Goal: Transaction & Acquisition: Purchase product/service

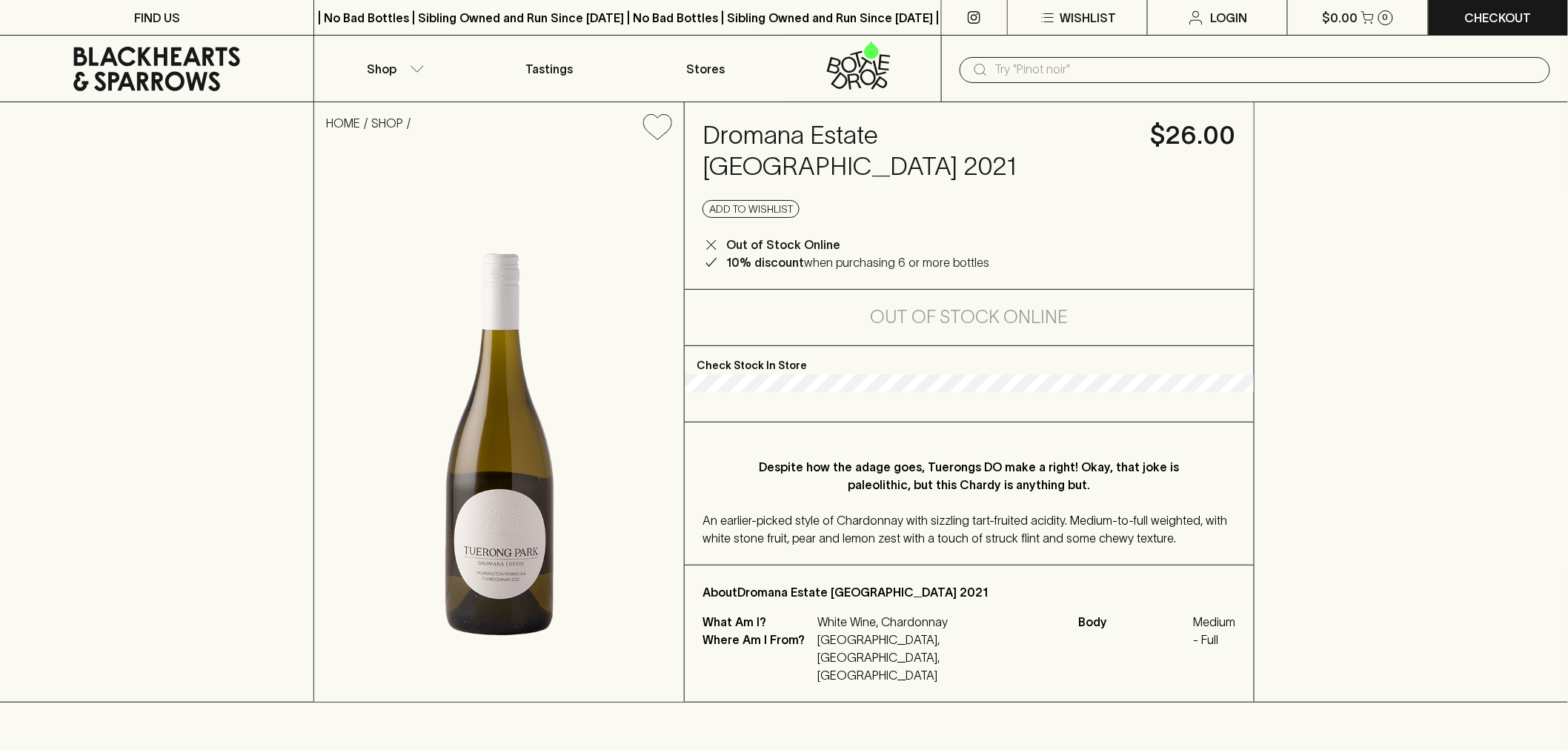
drag, startPoint x: 1100, startPoint y: 40, endPoint x: 1104, endPoint y: 57, distance: 17.5
click at [1102, 57] on div "​" at bounding box center [1254, 69] width 626 height 67
drag, startPoint x: 1104, startPoint y: 59, endPoint x: 1089, endPoint y: 59, distance: 15.0
click at [1100, 60] on input "text" at bounding box center [1267, 69] width 543 height 24
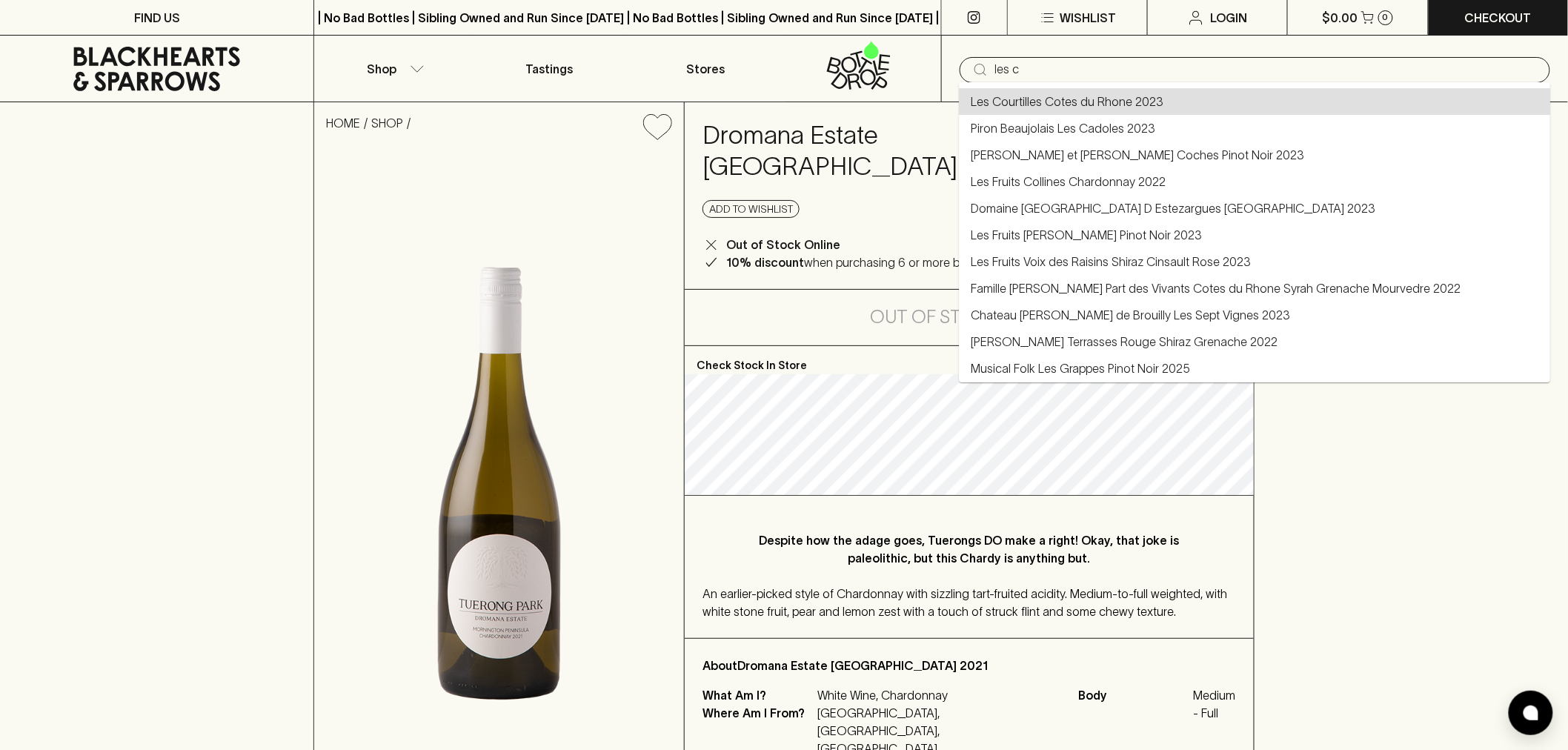
type input "Les Courtilles Cotes du Rhone 2023"
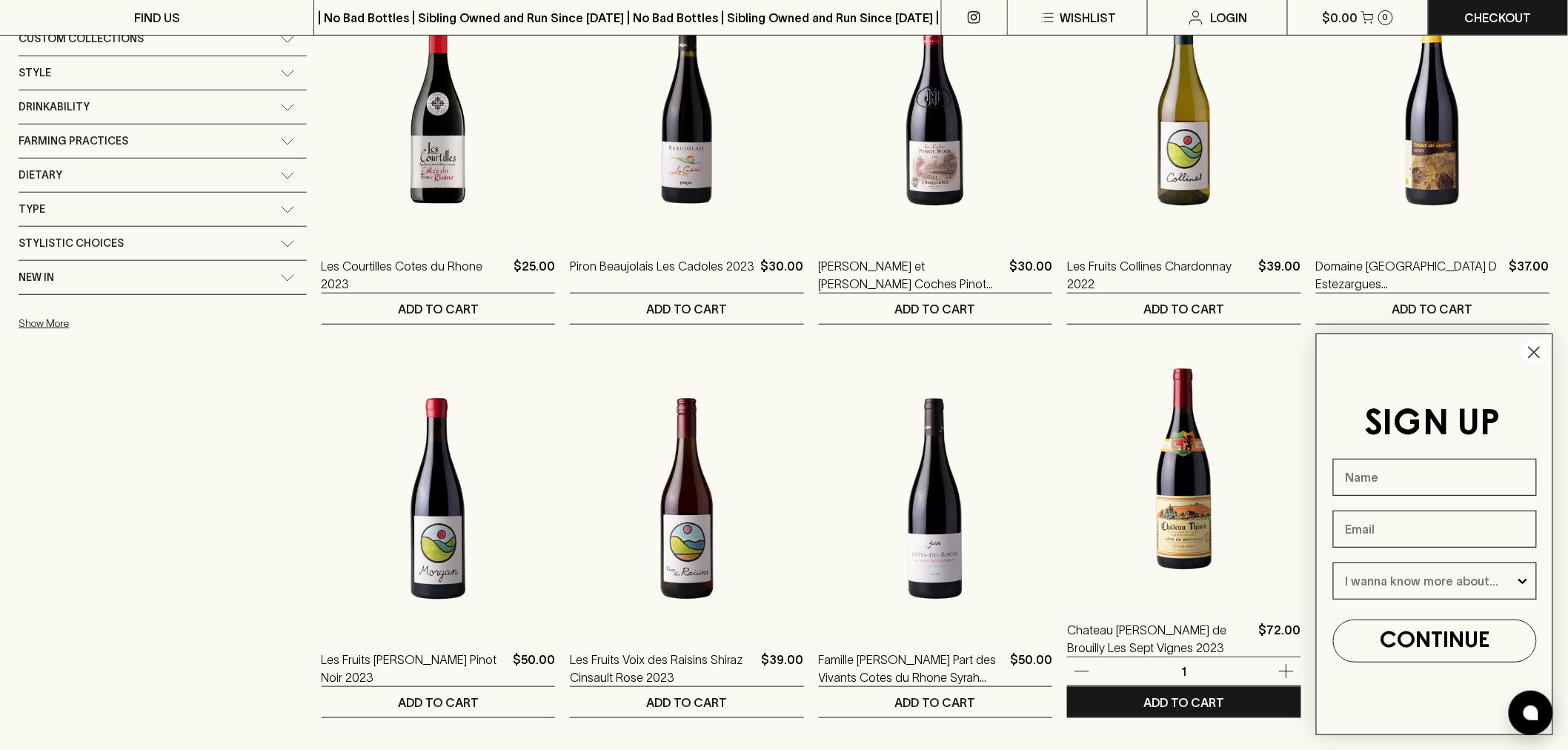
scroll to position [329, 0]
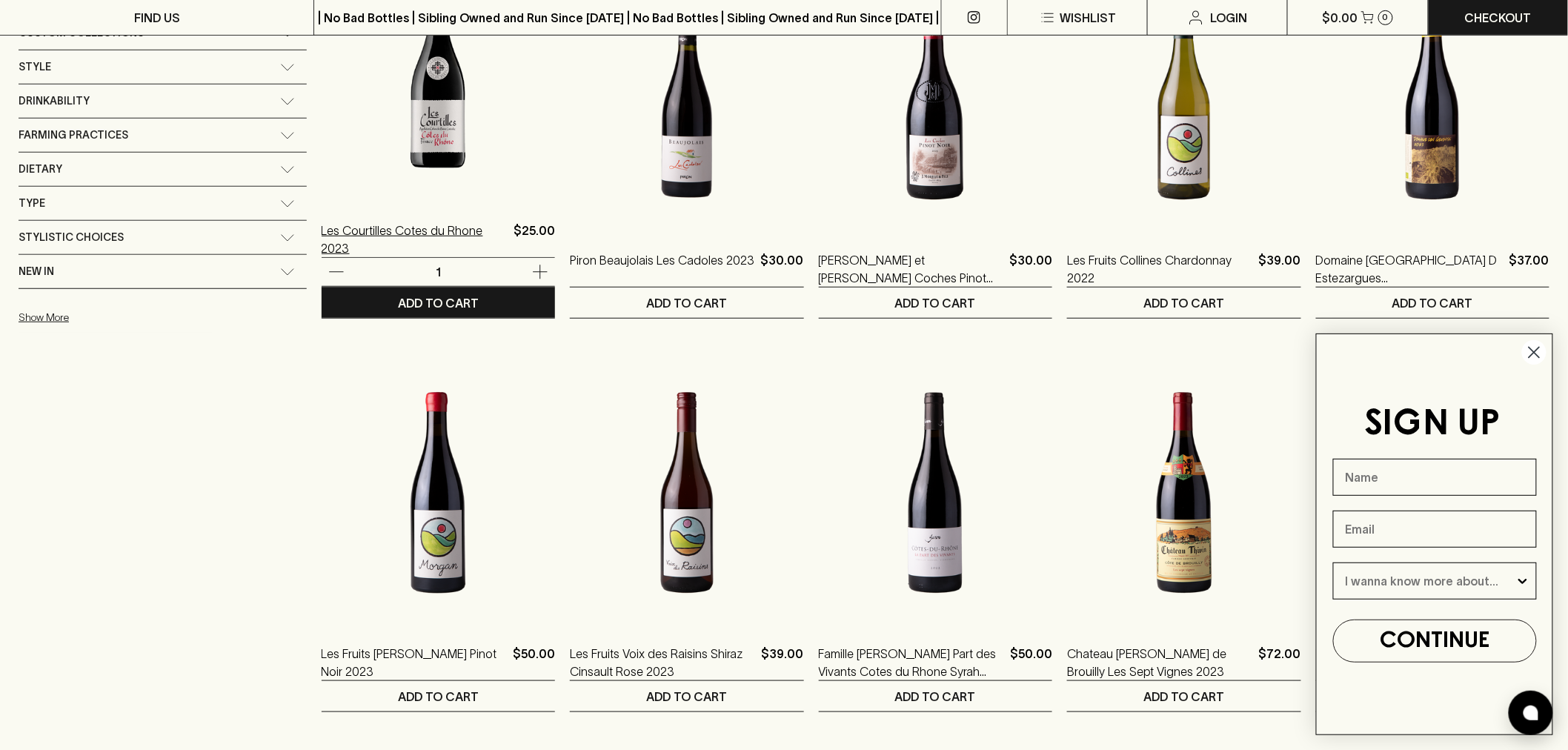
click at [321, 222] on div "Les Courtilles Cotes du Rhone 2023 $25.00 1 ADD TO CART" at bounding box center [438, 129] width 234 height 379
click at [351, 183] on img at bounding box center [438, 69] width 234 height 259
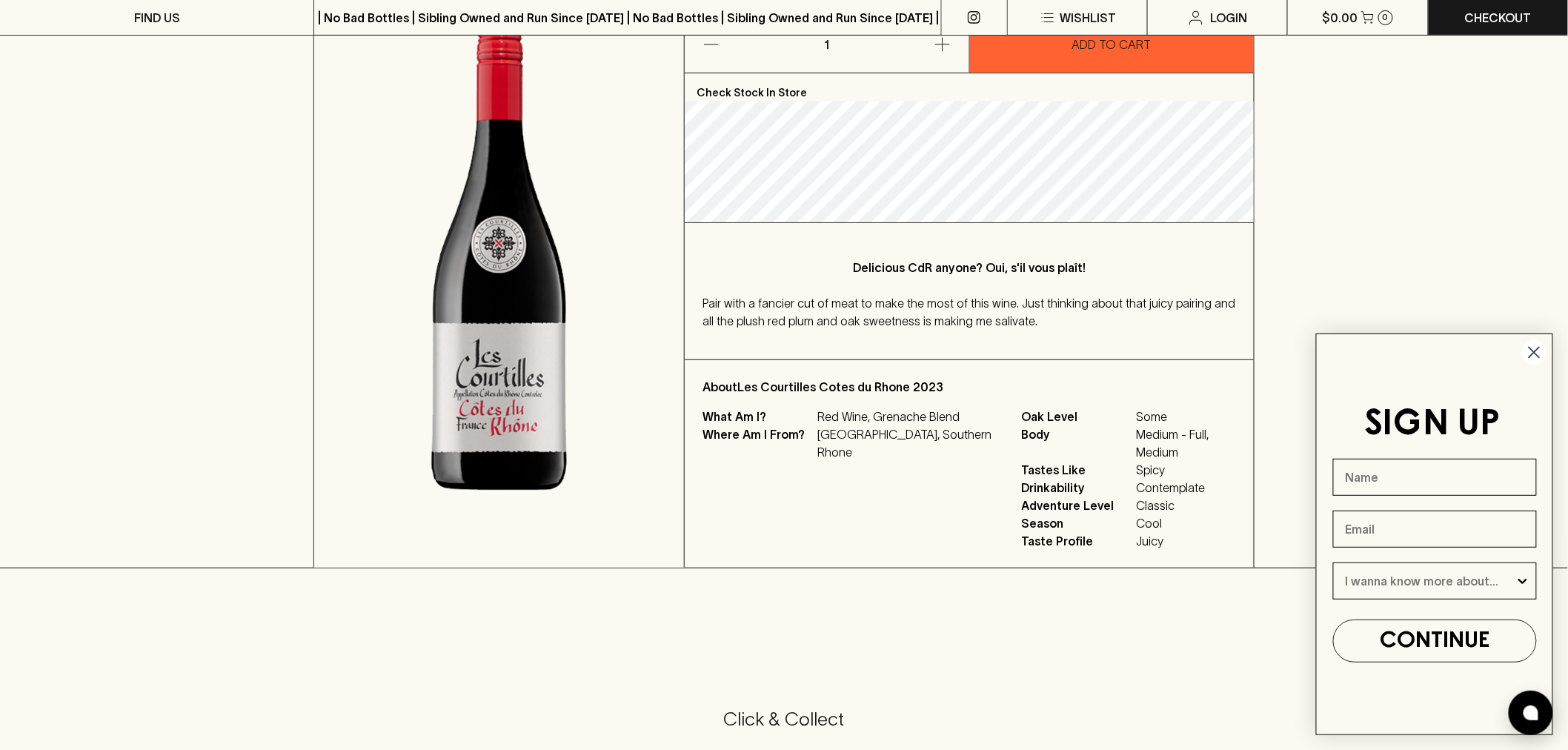
scroll to position [247, 0]
